Goal: Transaction & Acquisition: Download file/media

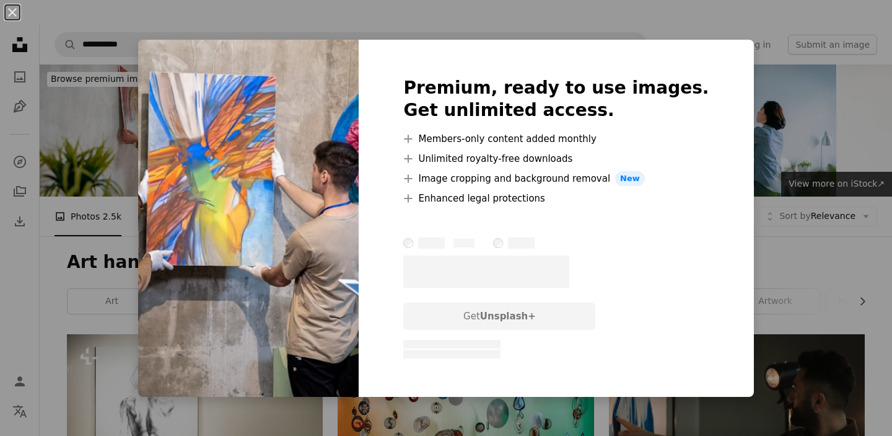
scroll to position [345, 0]
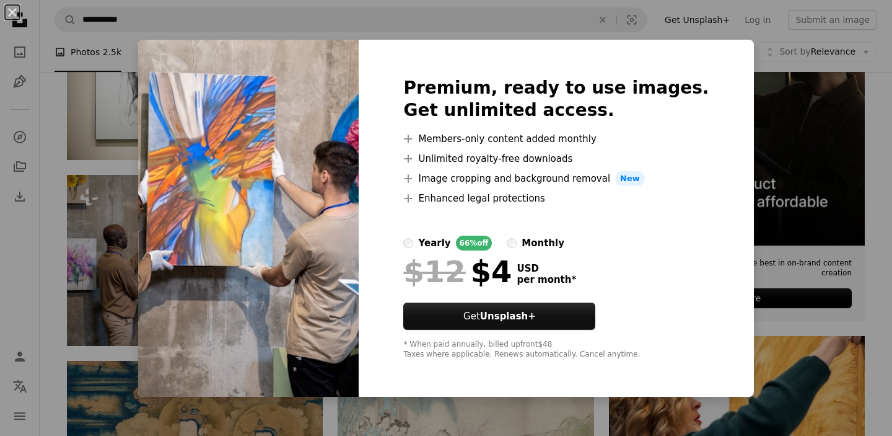
click at [734, 52] on div "An X shape Premium, ready to use images. Get unlimited access. A plus sign Memb…" at bounding box center [446, 218] width 892 height 436
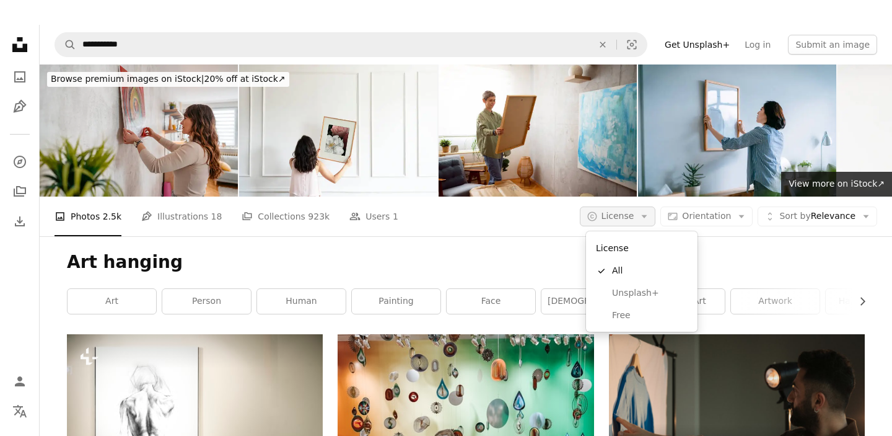
click at [630, 207] on button "A copyright icon © License Arrow down" at bounding box center [618, 216] width 76 height 20
click at [617, 317] on span "Free" at bounding box center [650, 315] width 76 height 12
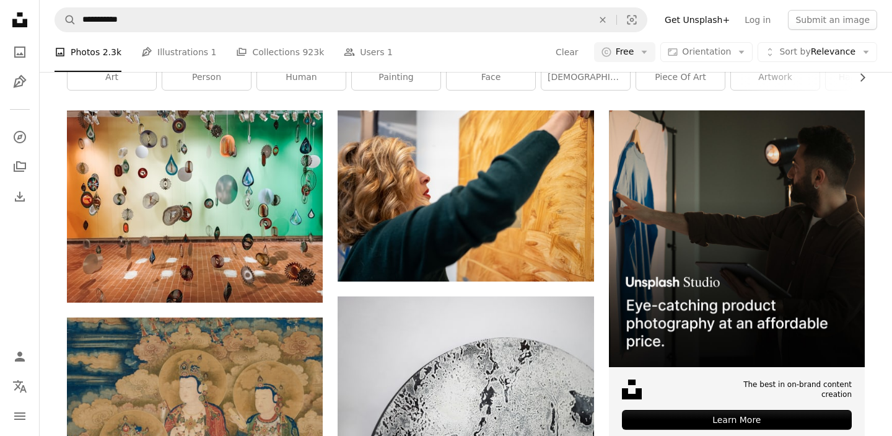
scroll to position [227, 0]
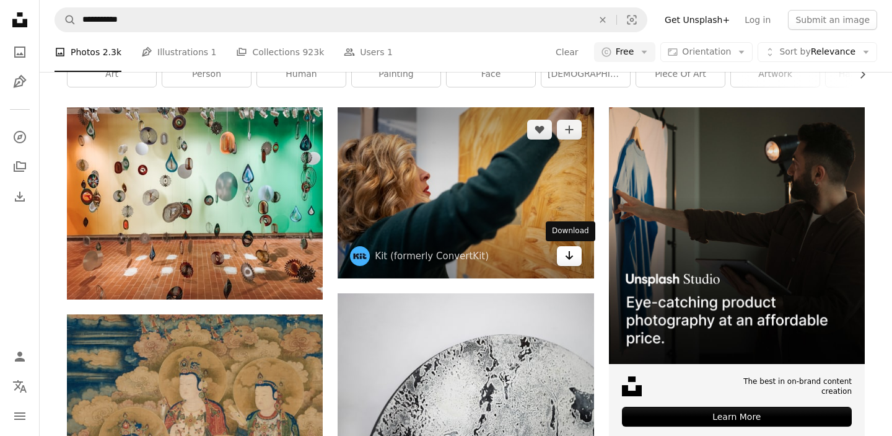
click at [576, 258] on link "Arrow pointing down" at bounding box center [569, 256] width 25 height 20
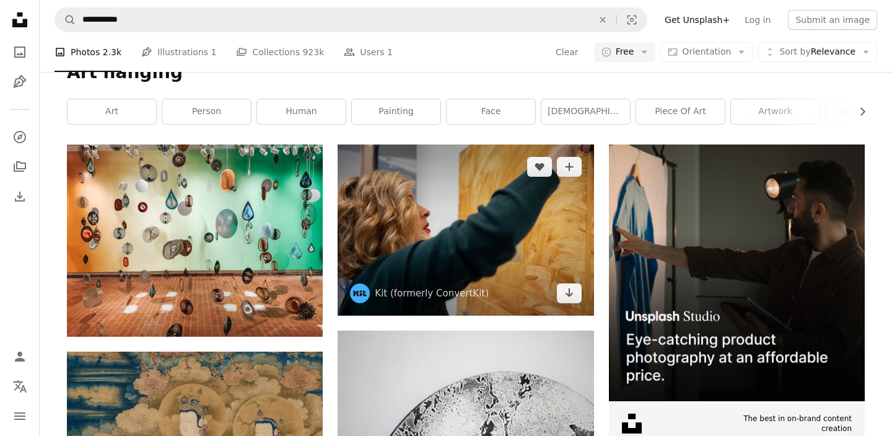
scroll to position [0, 0]
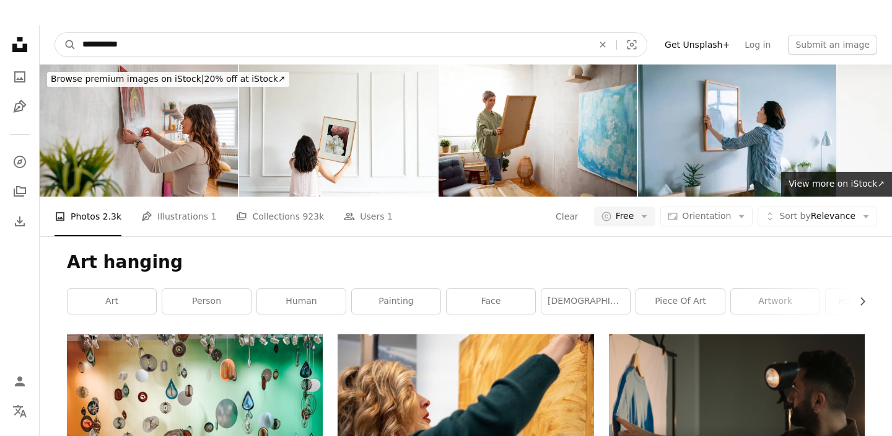
click at [139, 38] on input "**********" at bounding box center [332, 45] width 513 height 24
type input "**********"
click button "A magnifying glass" at bounding box center [65, 45] width 21 height 24
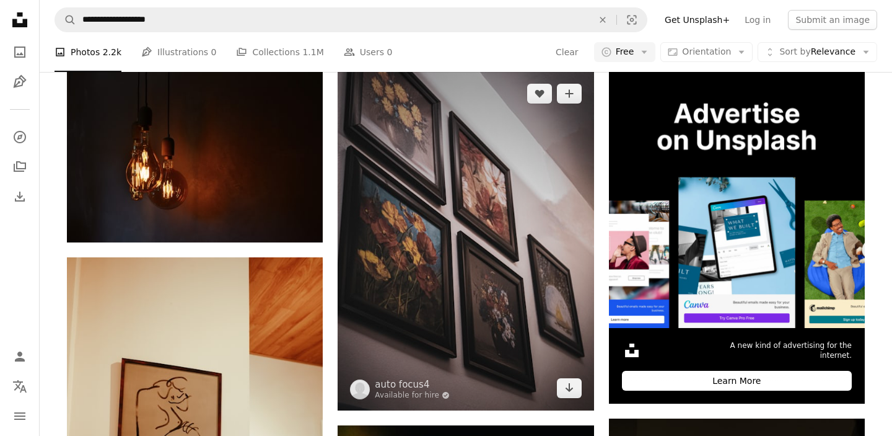
scroll to position [265, 0]
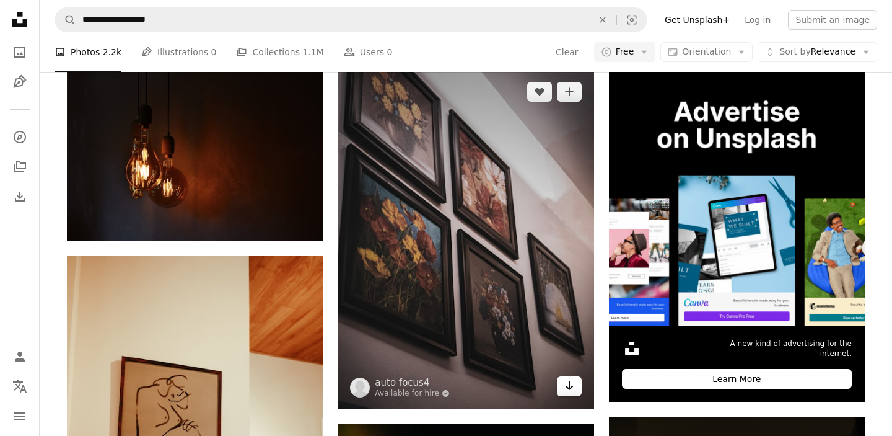
click at [573, 391] on icon "Arrow pointing down" at bounding box center [570, 385] width 10 height 15
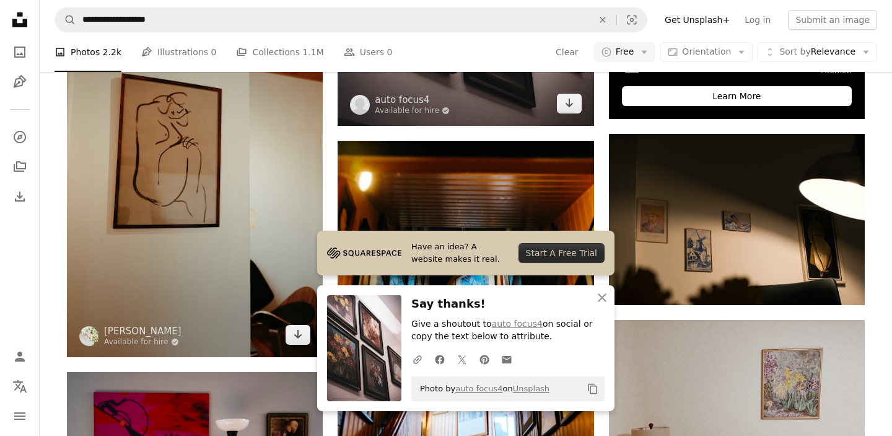
scroll to position [548, 0]
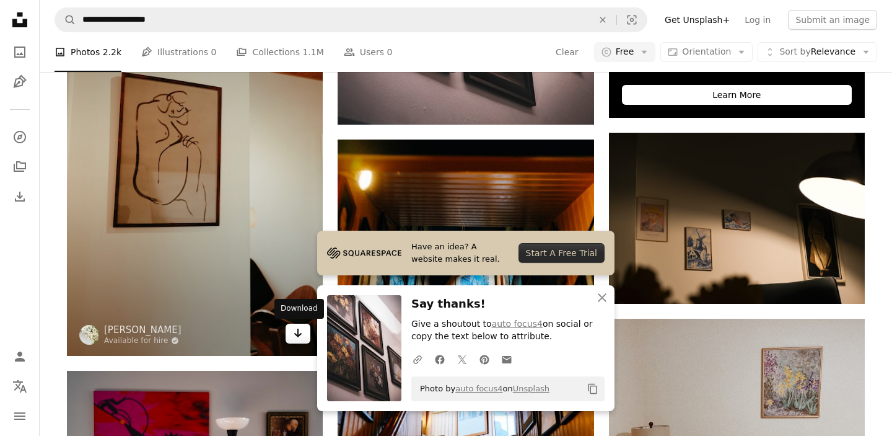
click at [297, 337] on icon "Arrow pointing down" at bounding box center [298, 332] width 10 height 15
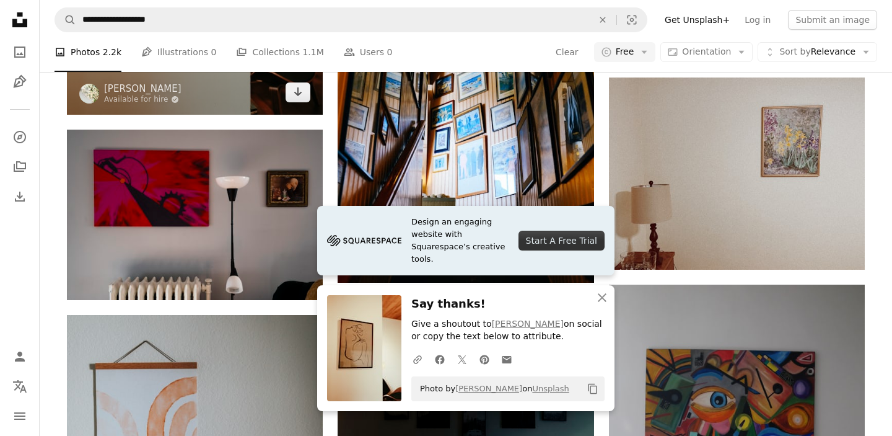
scroll to position [811, 0]
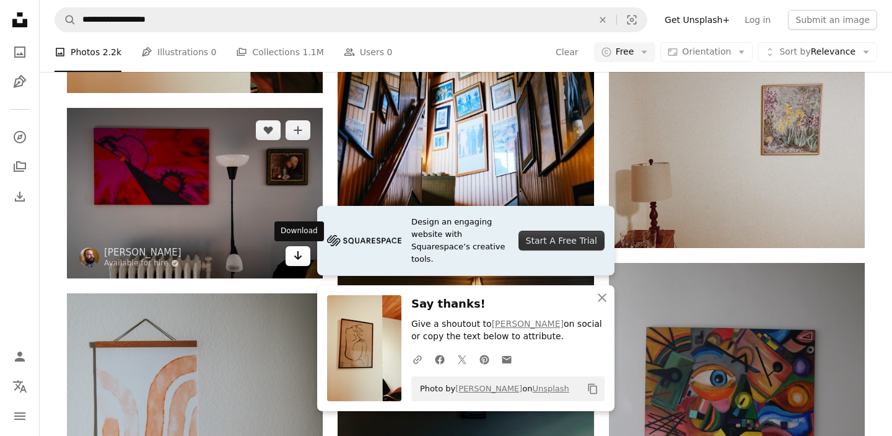
click at [296, 260] on icon "Arrow pointing down" at bounding box center [298, 255] width 10 height 15
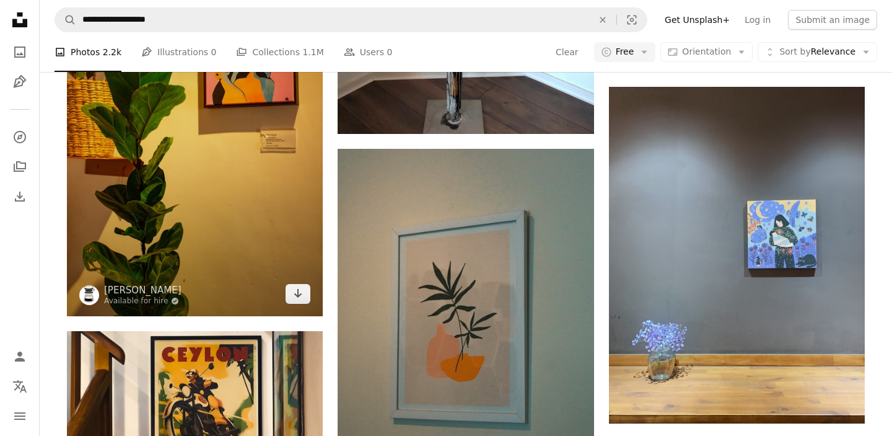
scroll to position [1580, 0]
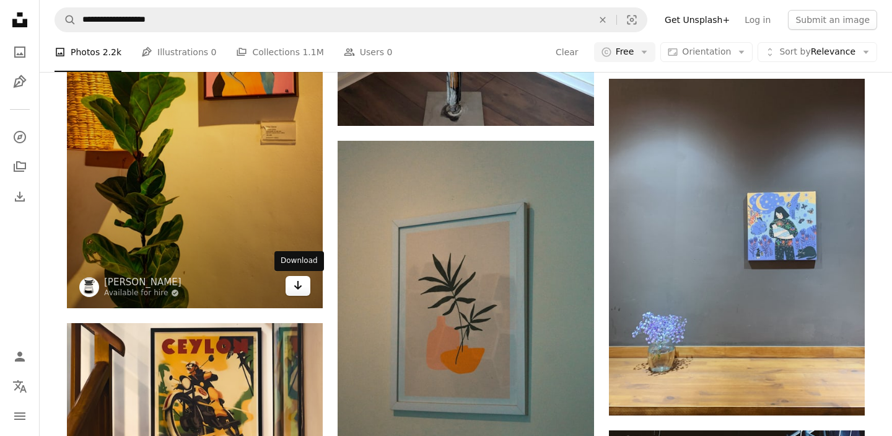
click at [296, 286] on icon "Download" at bounding box center [298, 285] width 8 height 9
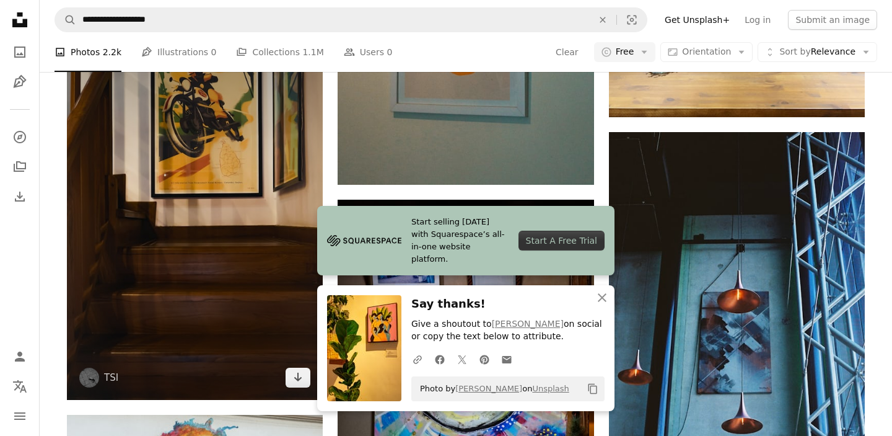
scroll to position [1878, 0]
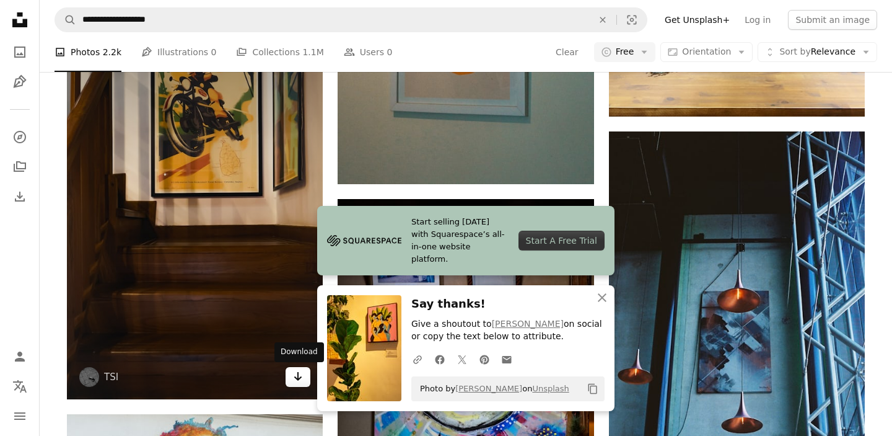
click at [301, 380] on icon "Arrow pointing down" at bounding box center [298, 376] width 10 height 15
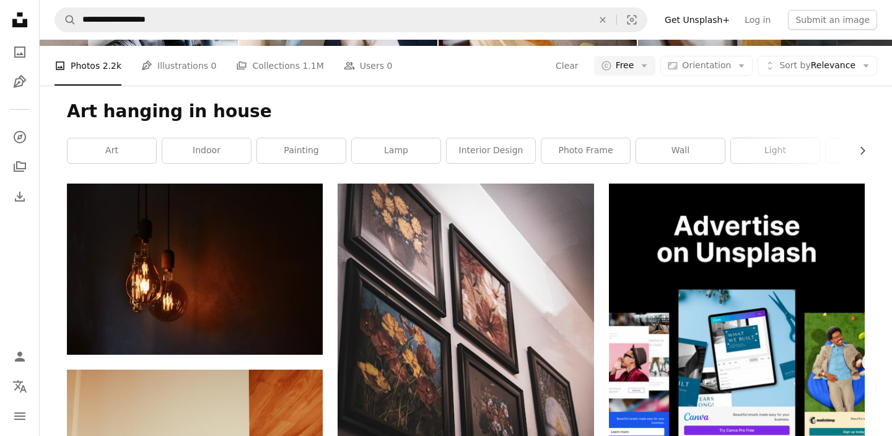
scroll to position [0, 0]
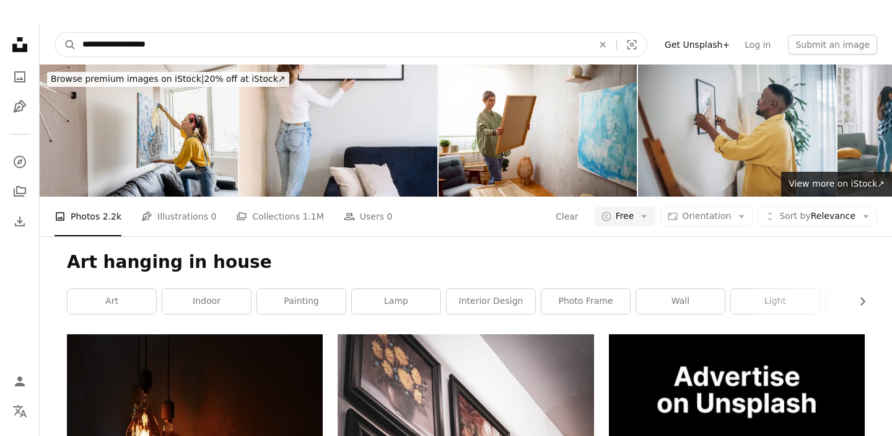
click at [176, 44] on input "**********" at bounding box center [332, 45] width 513 height 24
type input "**********"
click button "A magnifying glass" at bounding box center [65, 45] width 21 height 24
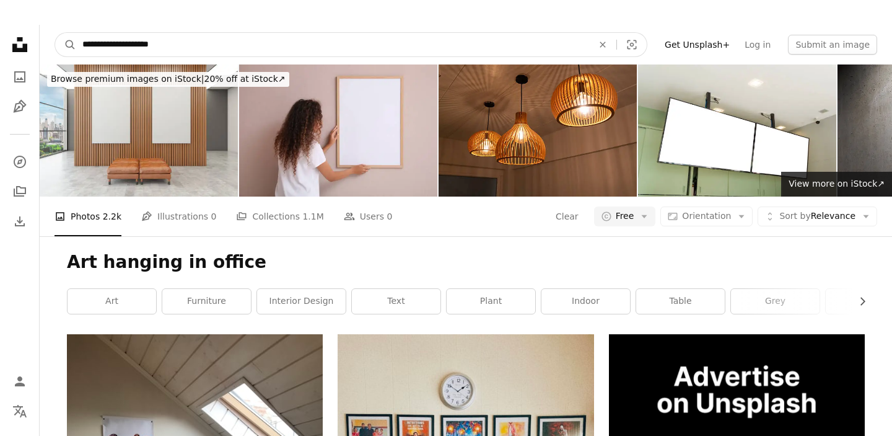
click at [185, 46] on input "**********" at bounding box center [332, 45] width 513 height 24
type input "**********"
click button "A magnifying glass" at bounding box center [65, 45] width 21 height 24
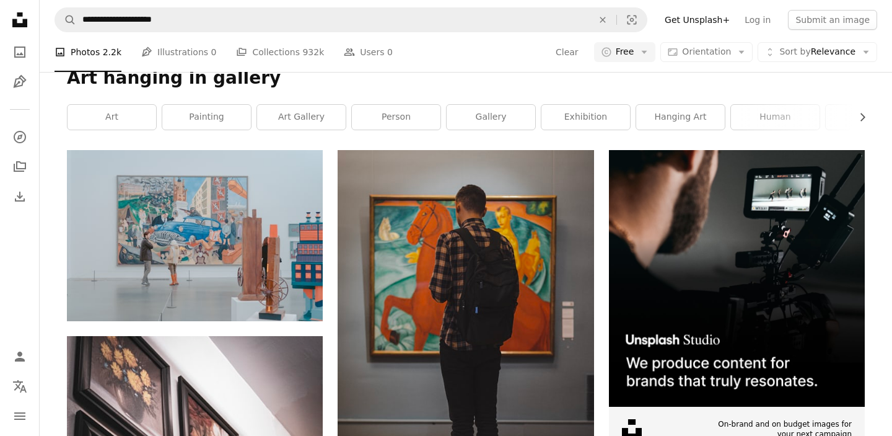
scroll to position [196, 0]
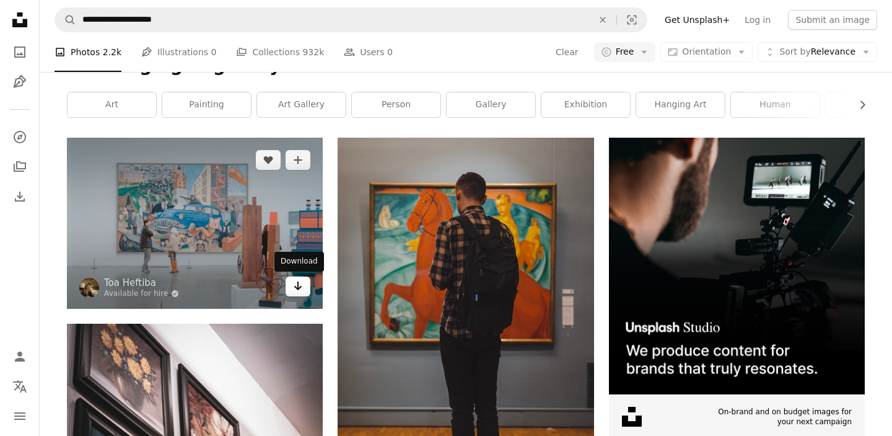
click at [299, 290] on icon "Arrow pointing down" at bounding box center [298, 285] width 10 height 15
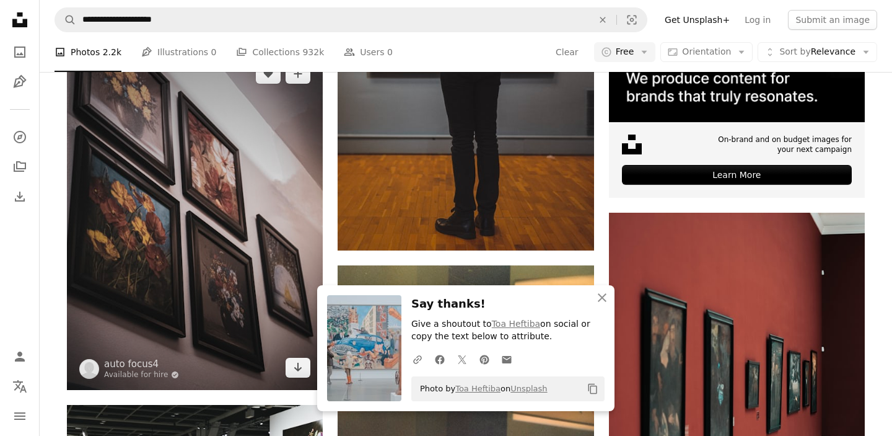
scroll to position [472, 0]
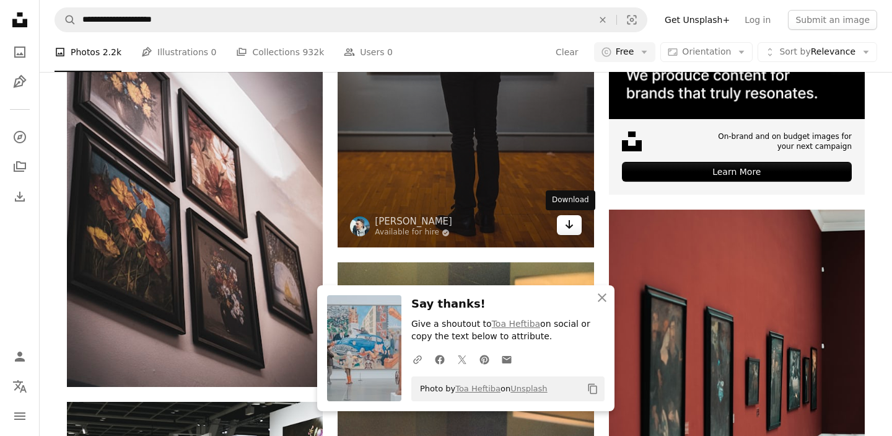
click at [568, 227] on icon "Download" at bounding box center [569, 224] width 8 height 9
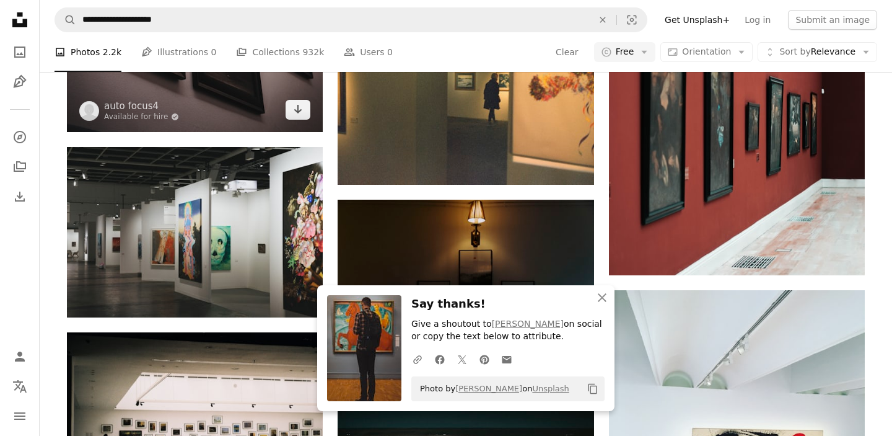
scroll to position [727, 0]
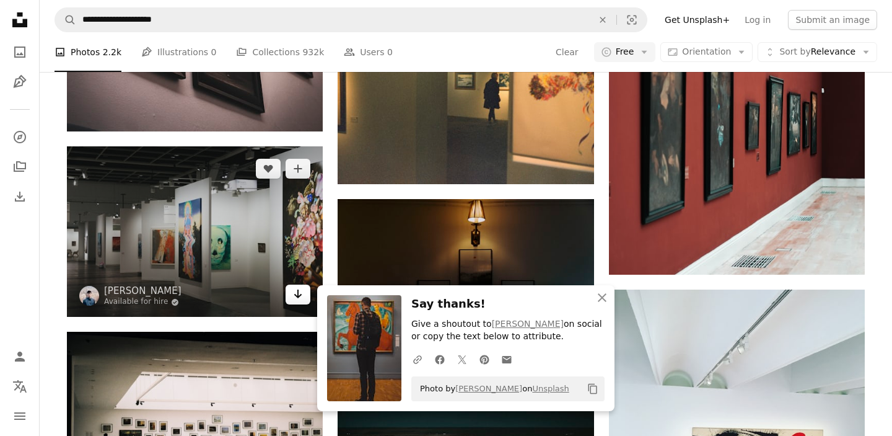
click at [296, 292] on icon "Arrow pointing down" at bounding box center [298, 293] width 10 height 15
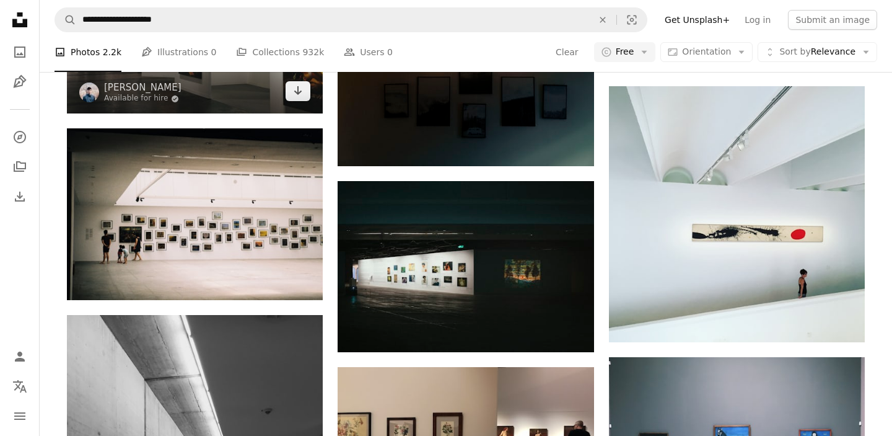
scroll to position [918, 0]
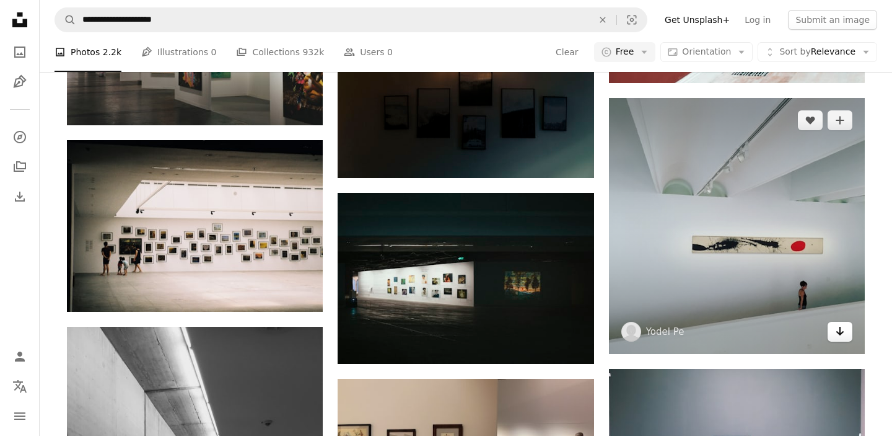
click at [843, 334] on icon "Arrow pointing down" at bounding box center [840, 330] width 10 height 15
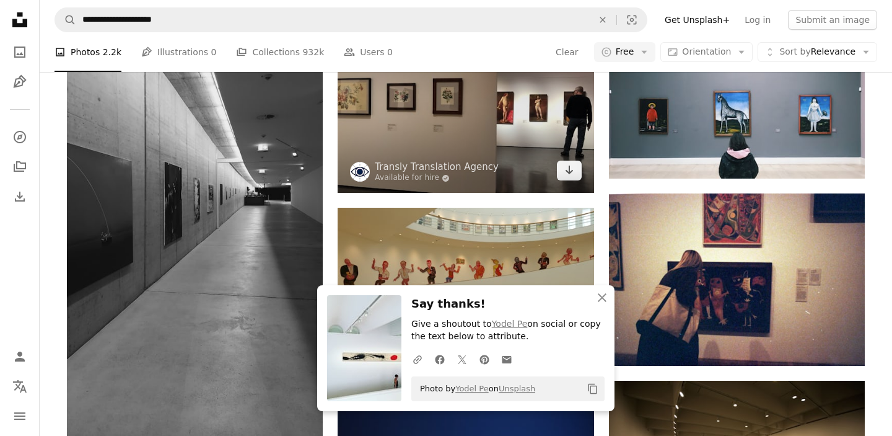
scroll to position [1268, 0]
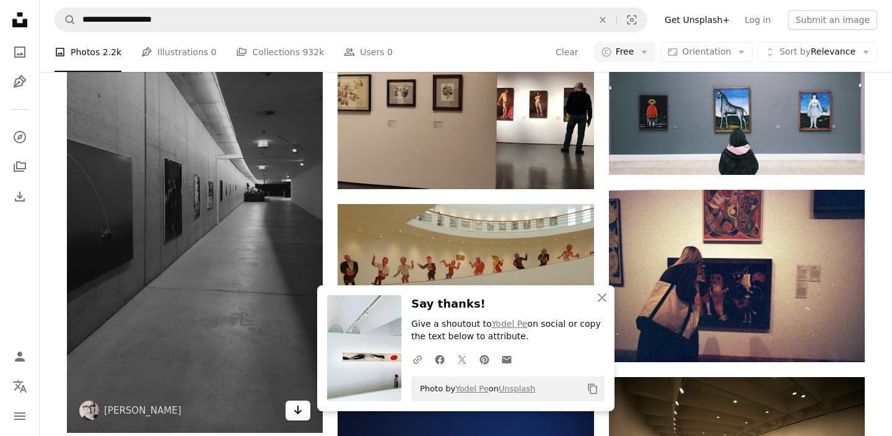
click at [300, 403] on icon "Arrow pointing down" at bounding box center [298, 409] width 10 height 15
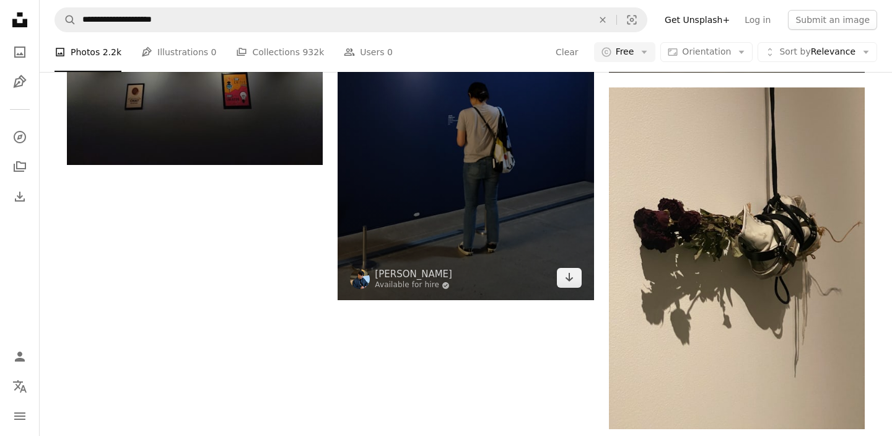
scroll to position [1749, 0]
